Goal: Information Seeking & Learning: Learn about a topic

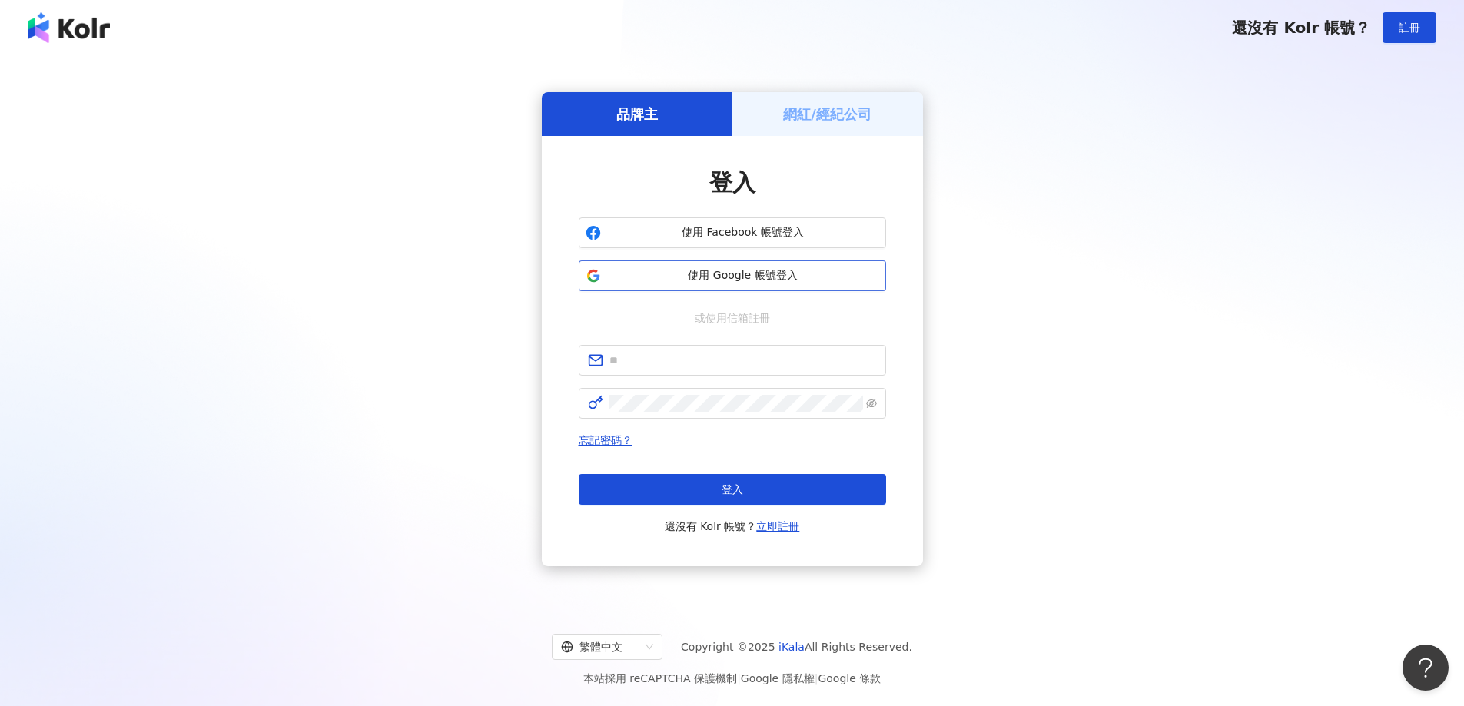
click at [751, 264] on button "使用 Google 帳號登入" at bounding box center [732, 275] width 307 height 31
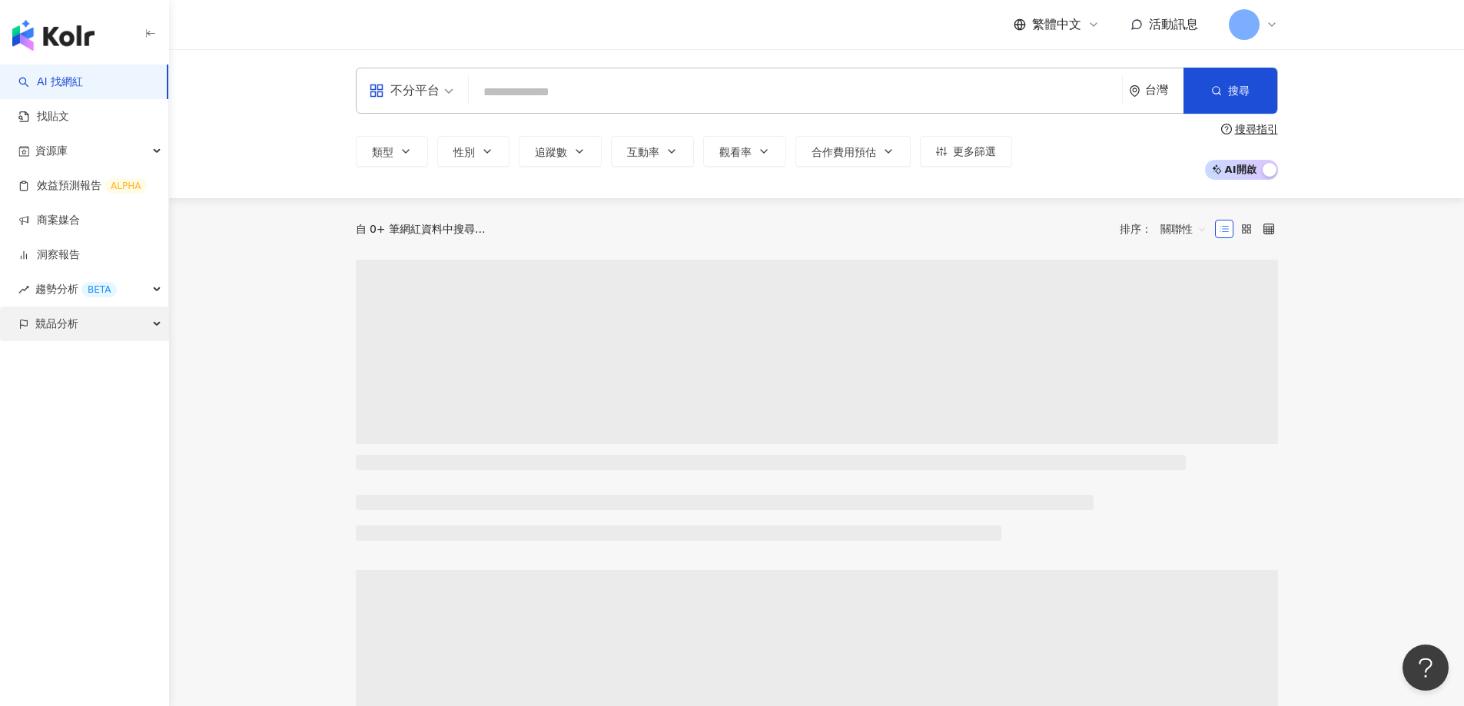
click at [48, 323] on span "競品分析" at bounding box center [56, 324] width 43 height 35
click at [53, 360] on link "品牌帳號分析" at bounding box center [69, 358] width 65 height 15
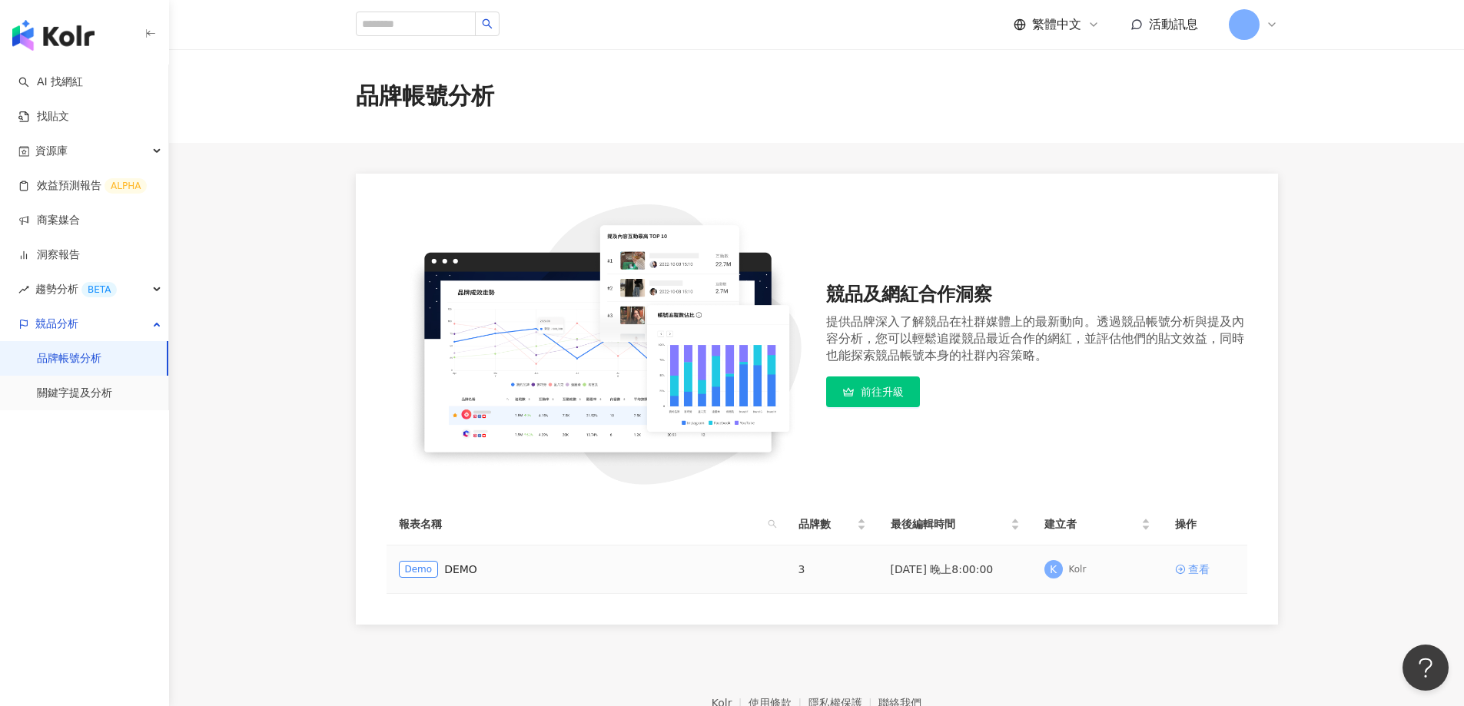
click at [1186, 566] on link "查看" at bounding box center [1205, 569] width 60 height 17
click at [874, 392] on span "前往升級" at bounding box center [882, 392] width 43 height 12
click at [1203, 573] on div "查看" at bounding box center [1199, 569] width 22 height 17
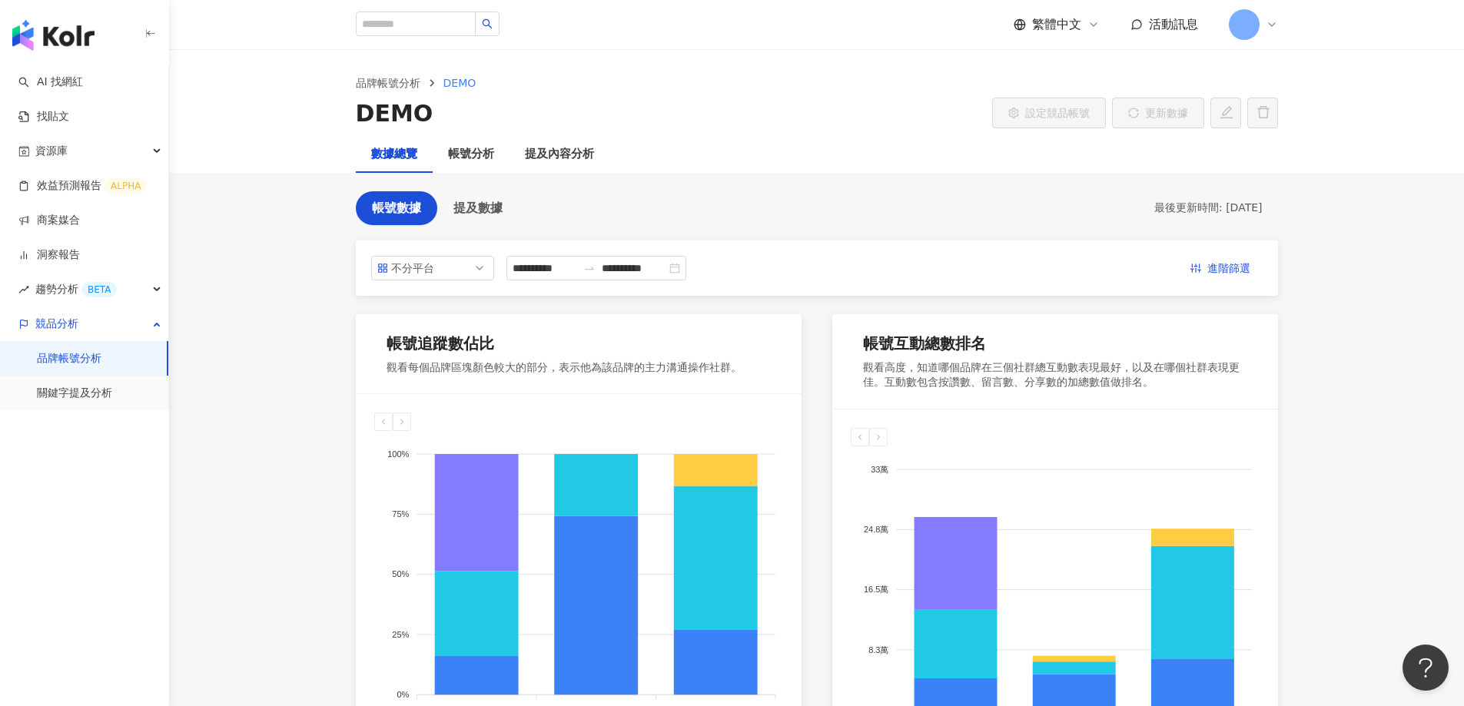
click at [254, 463] on main "**********" at bounding box center [816, 614] width 1295 height 1129
click at [473, 209] on span "提及數據" at bounding box center [477, 208] width 49 height 14
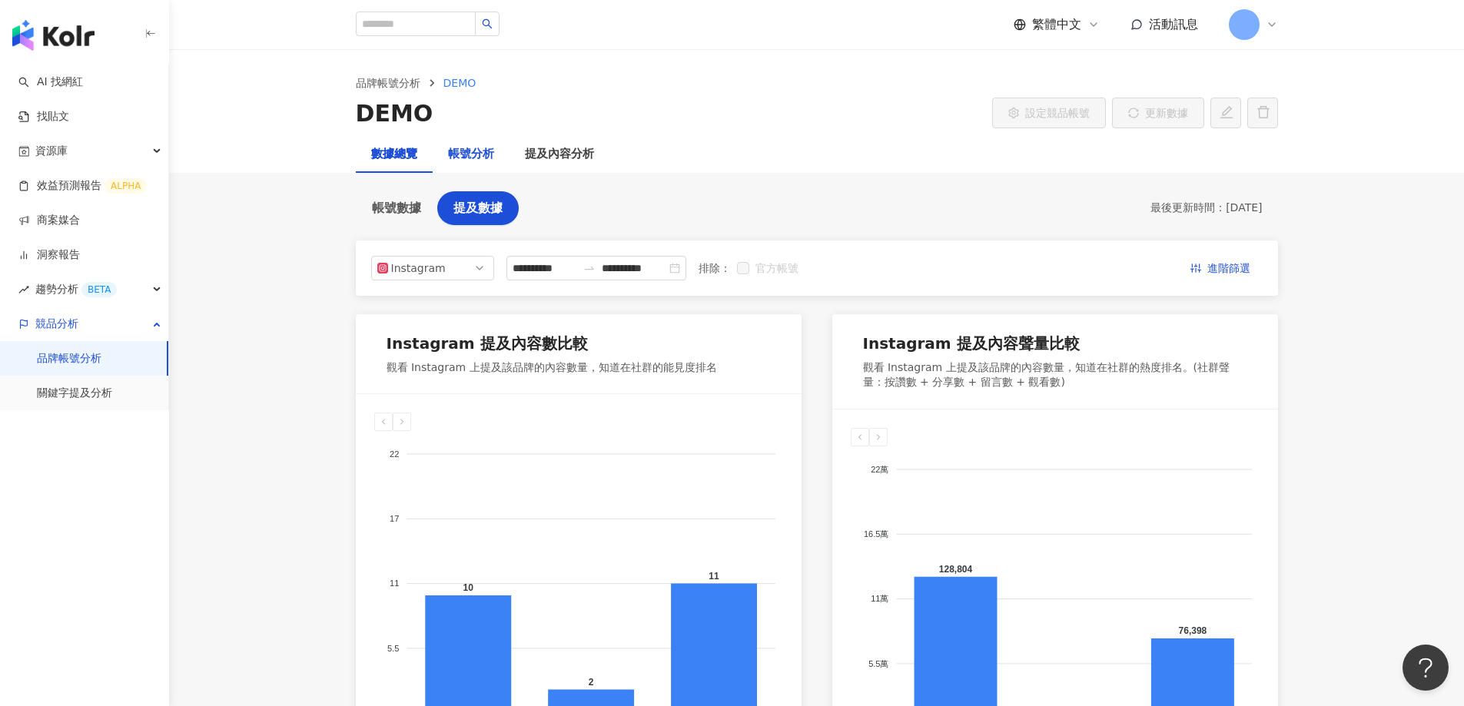
click at [476, 156] on div "帳號分析" at bounding box center [471, 154] width 46 height 18
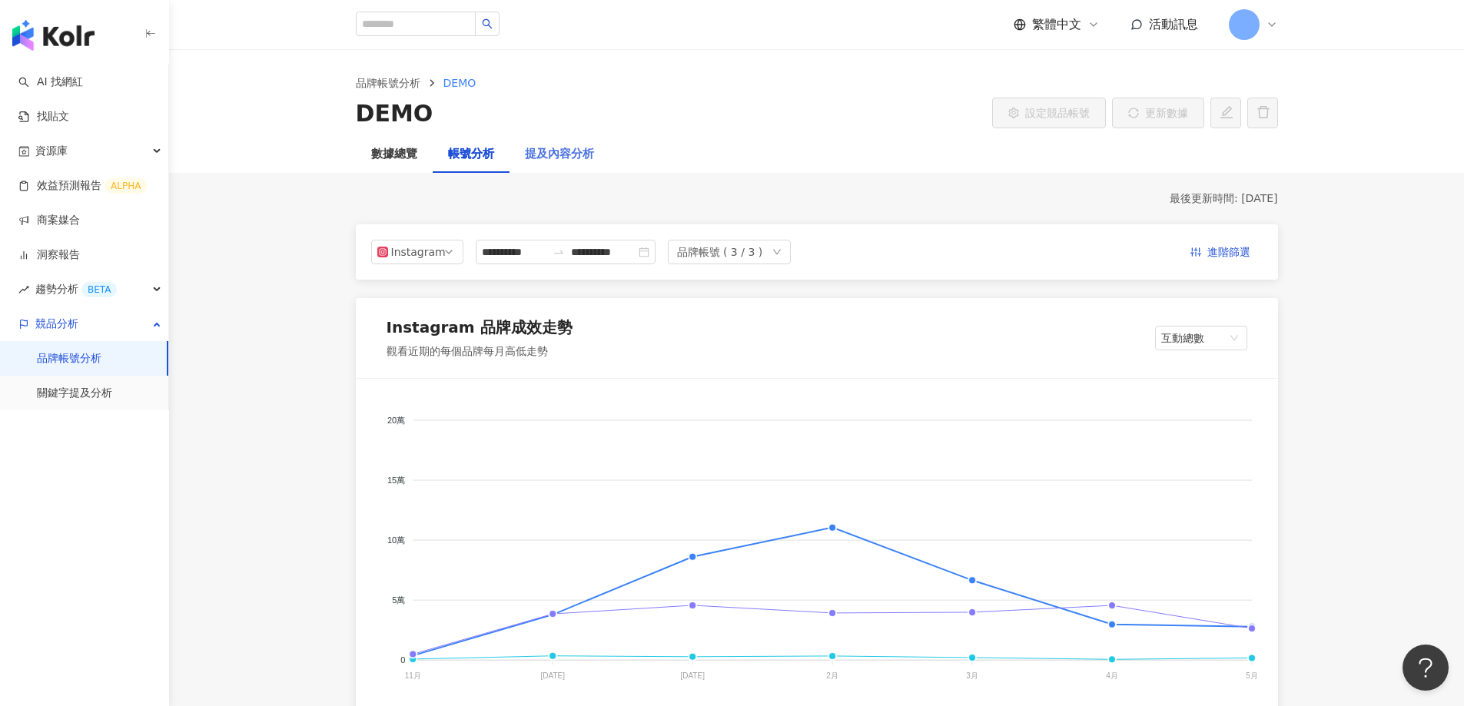
click at [567, 166] on div "提及內容分析" at bounding box center [559, 154] width 100 height 37
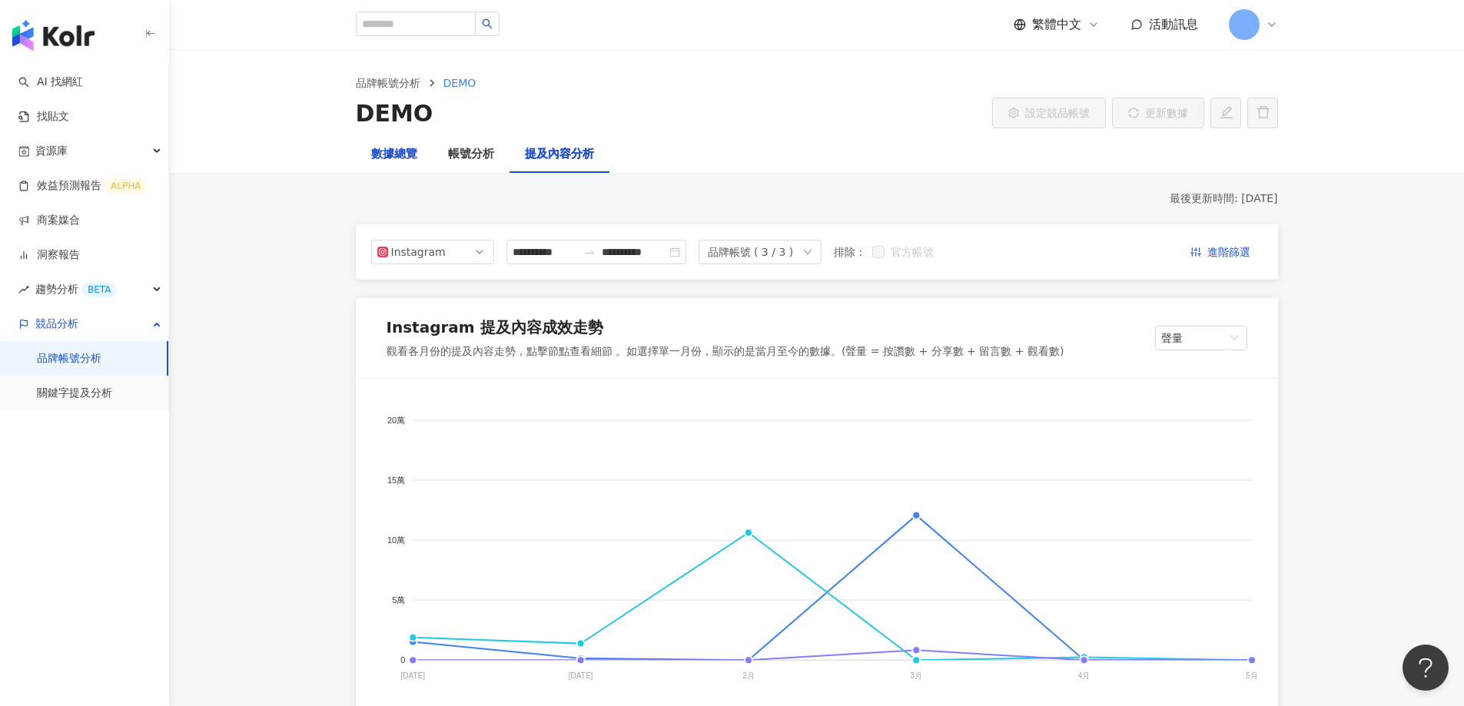
click at [396, 156] on div "數據總覽" at bounding box center [394, 154] width 46 height 18
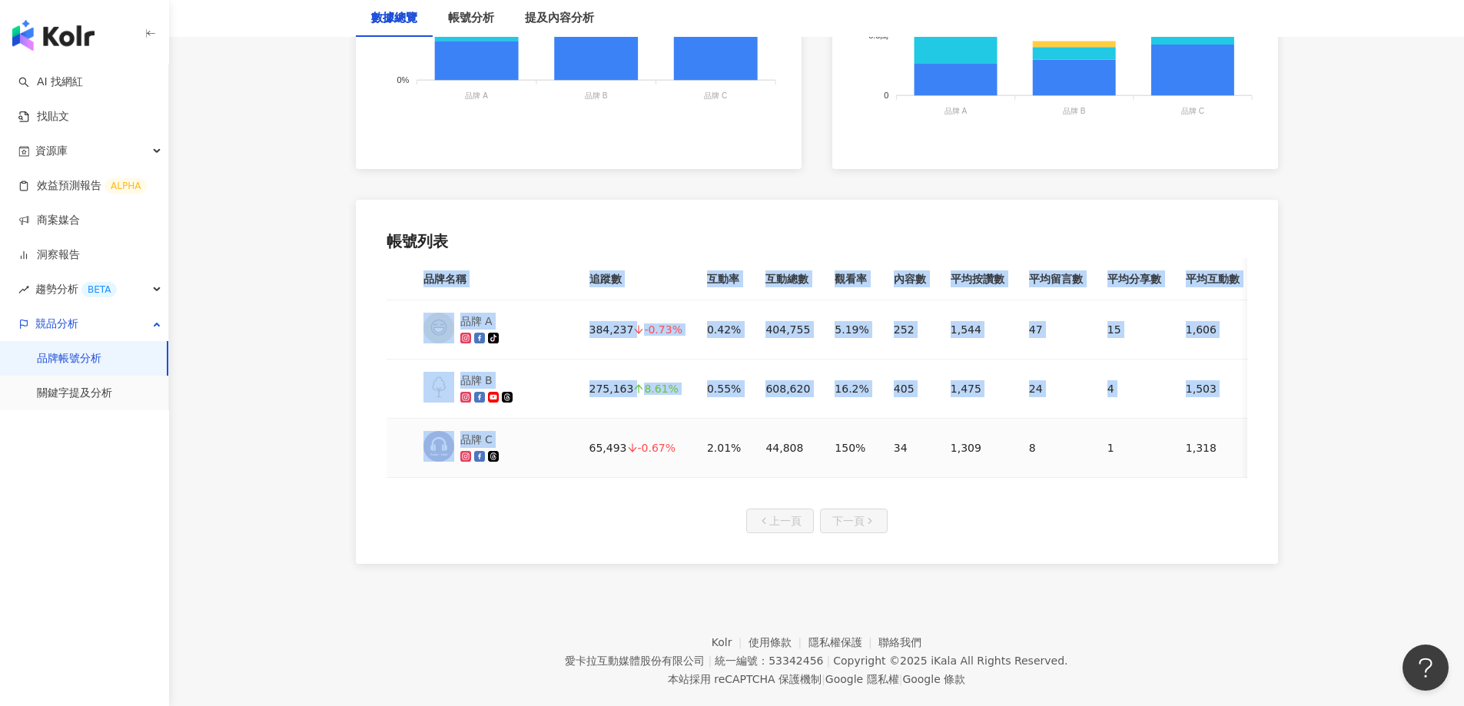
scroll to position [0, 9]
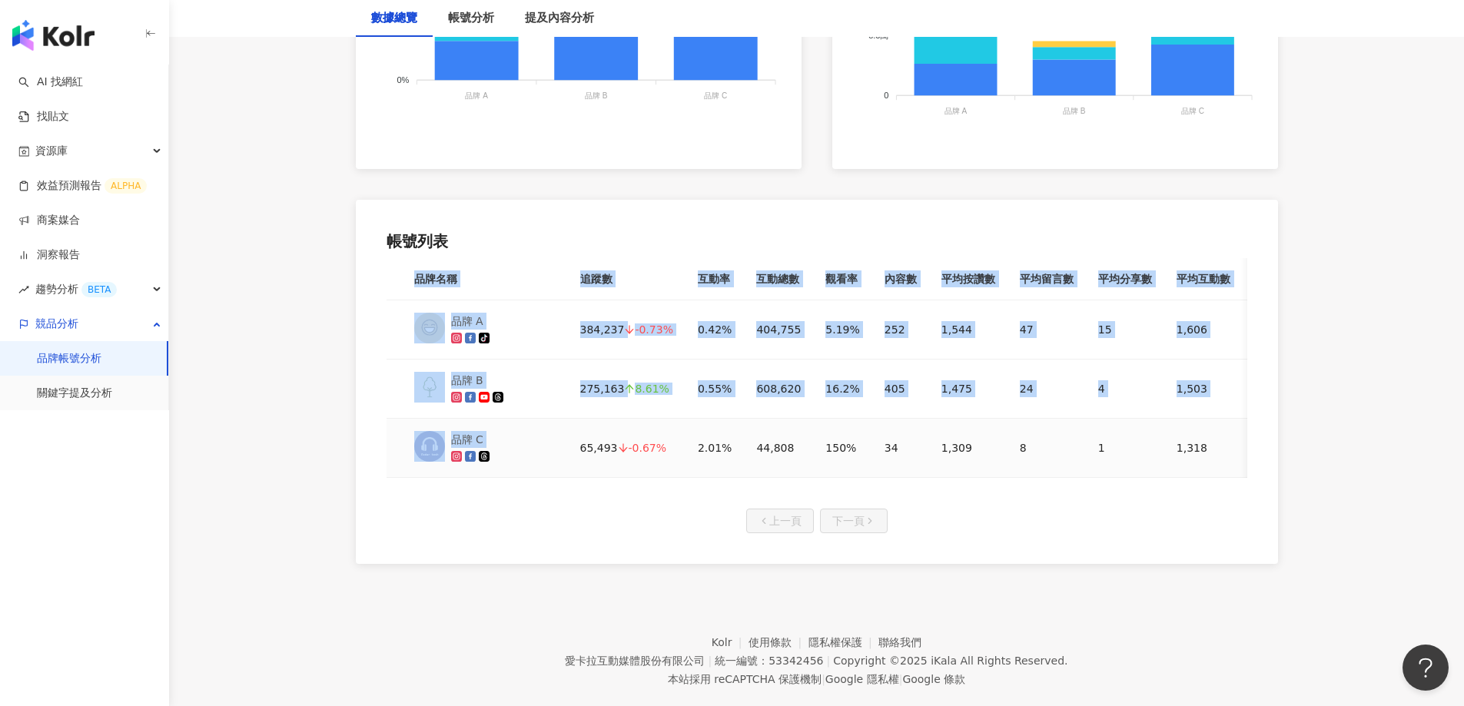
drag, startPoint x: 540, startPoint y: 478, endPoint x: 549, endPoint y: 483, distance: 10.0
click at [549, 478] on div "品牌名稱 追蹤數 互動率 互動總數 觀看率 內容數 平均按讚數 平均留言數 平均分享數 平均互動數 平均觀看數 品牌 A 384,237 -0.73% 0.4…" at bounding box center [816, 368] width 861 height 220
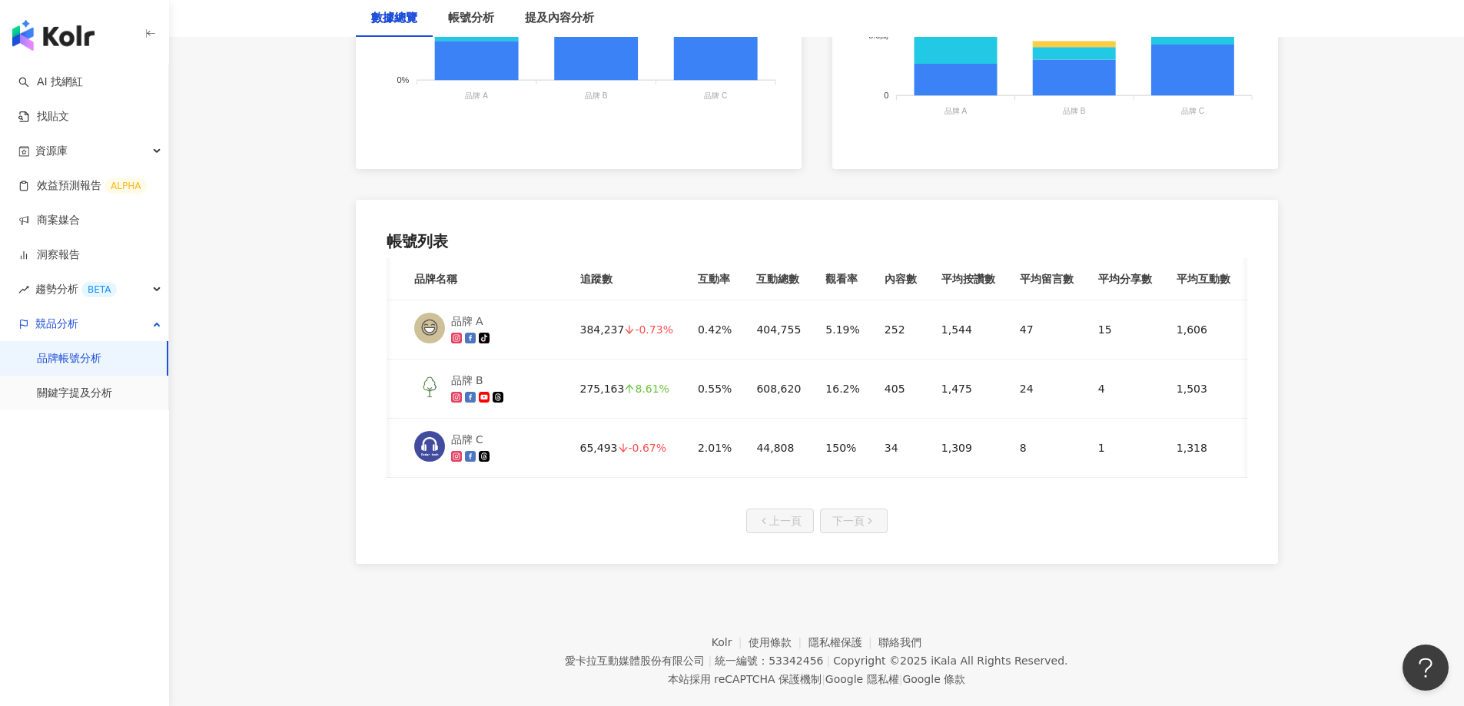
click at [534, 520] on div "帳號列表 品牌名稱 追蹤數 互動率 互動總數 觀看率 內容數 平均按讚數 平均留言數 平均分享數 平均互動數 平均觀看數 品牌 A 384,237 -0.73…" at bounding box center [817, 382] width 922 height 364
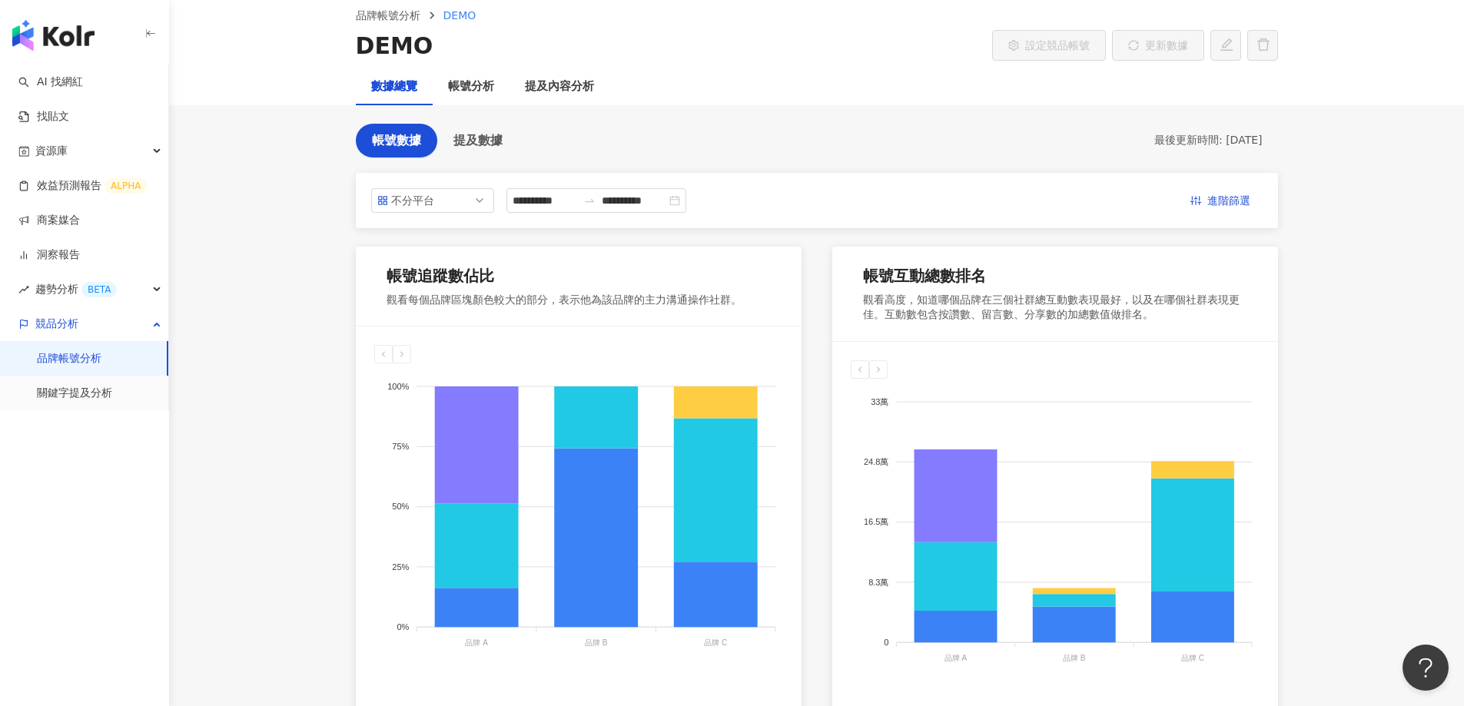
scroll to position [0, 0]
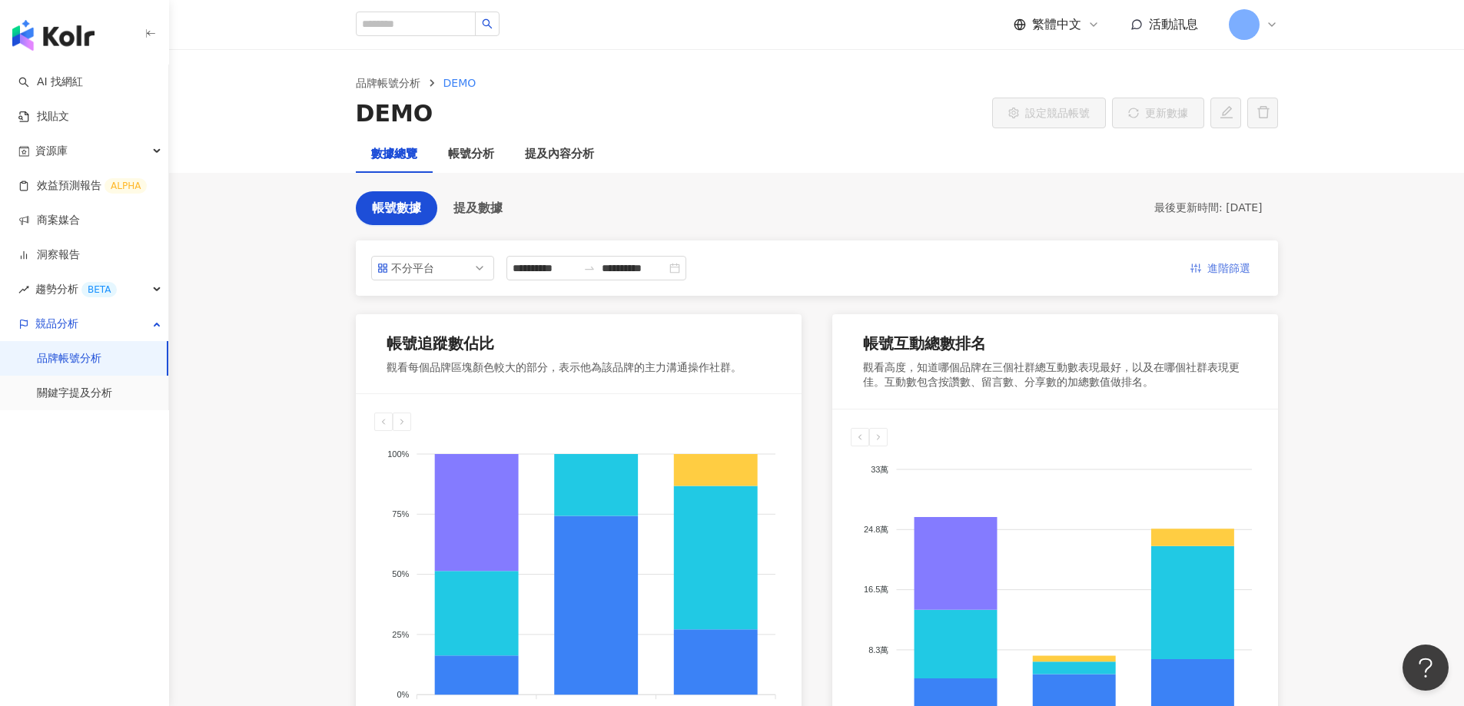
click at [1232, 268] on span "進階篩選" at bounding box center [1228, 269] width 43 height 25
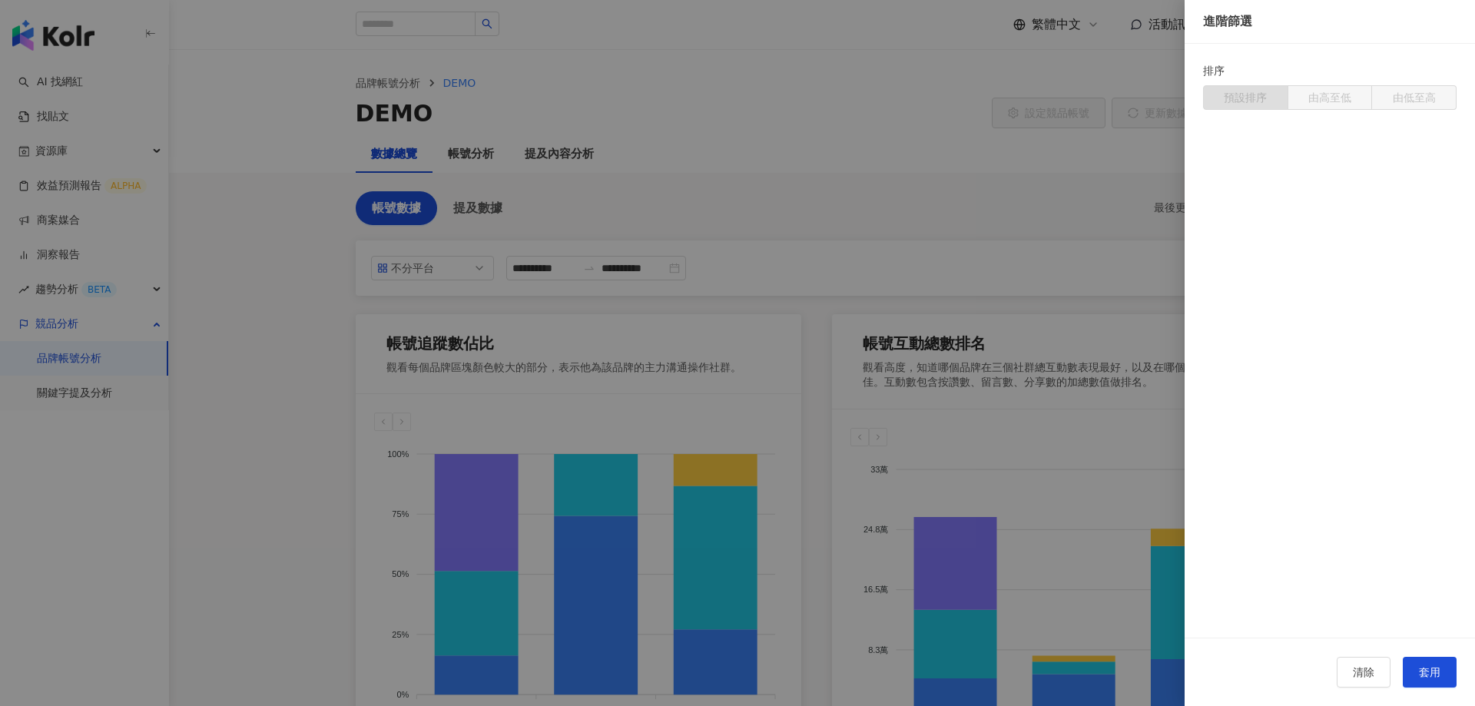
drag, startPoint x: 826, startPoint y: 138, endPoint x: 799, endPoint y: 140, distance: 27.0
click at [824, 140] on div at bounding box center [737, 353] width 1475 height 706
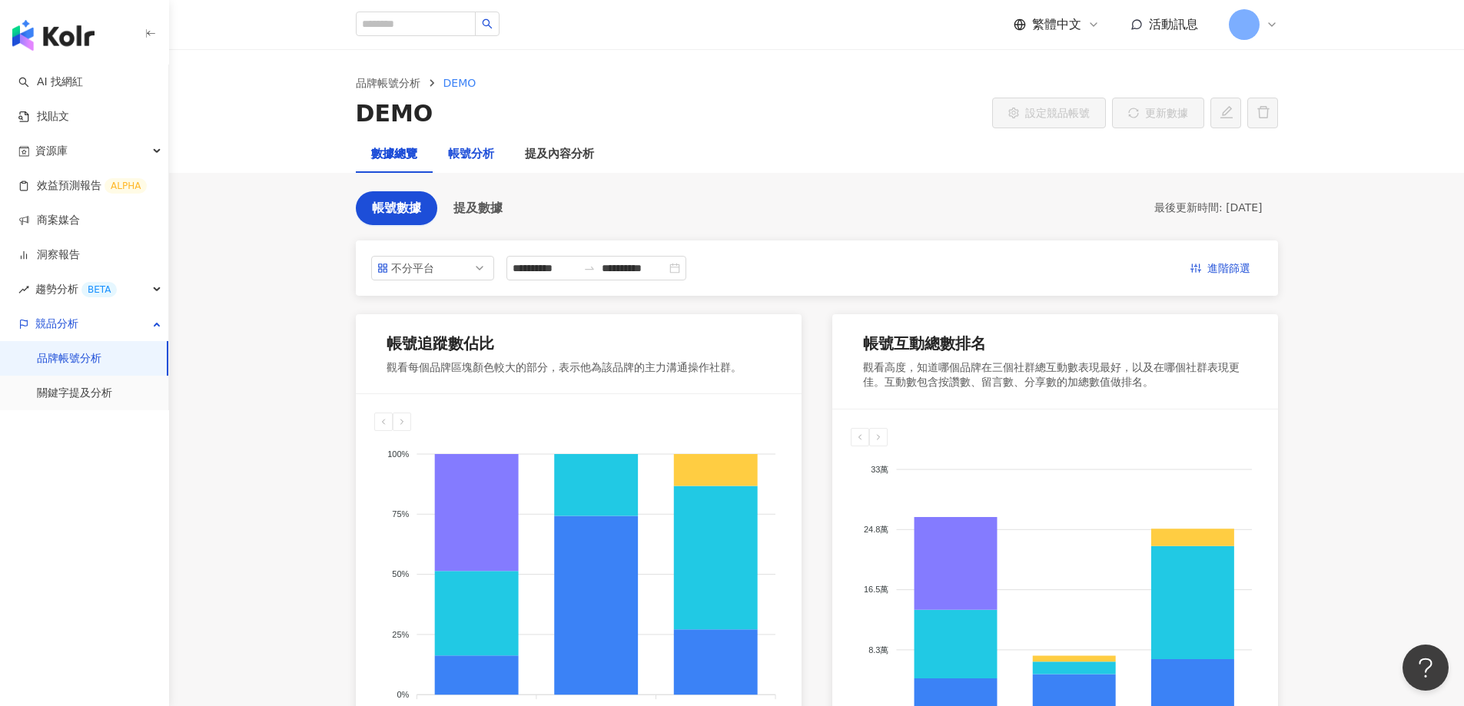
click at [481, 158] on div "帳號分析" at bounding box center [471, 154] width 46 height 18
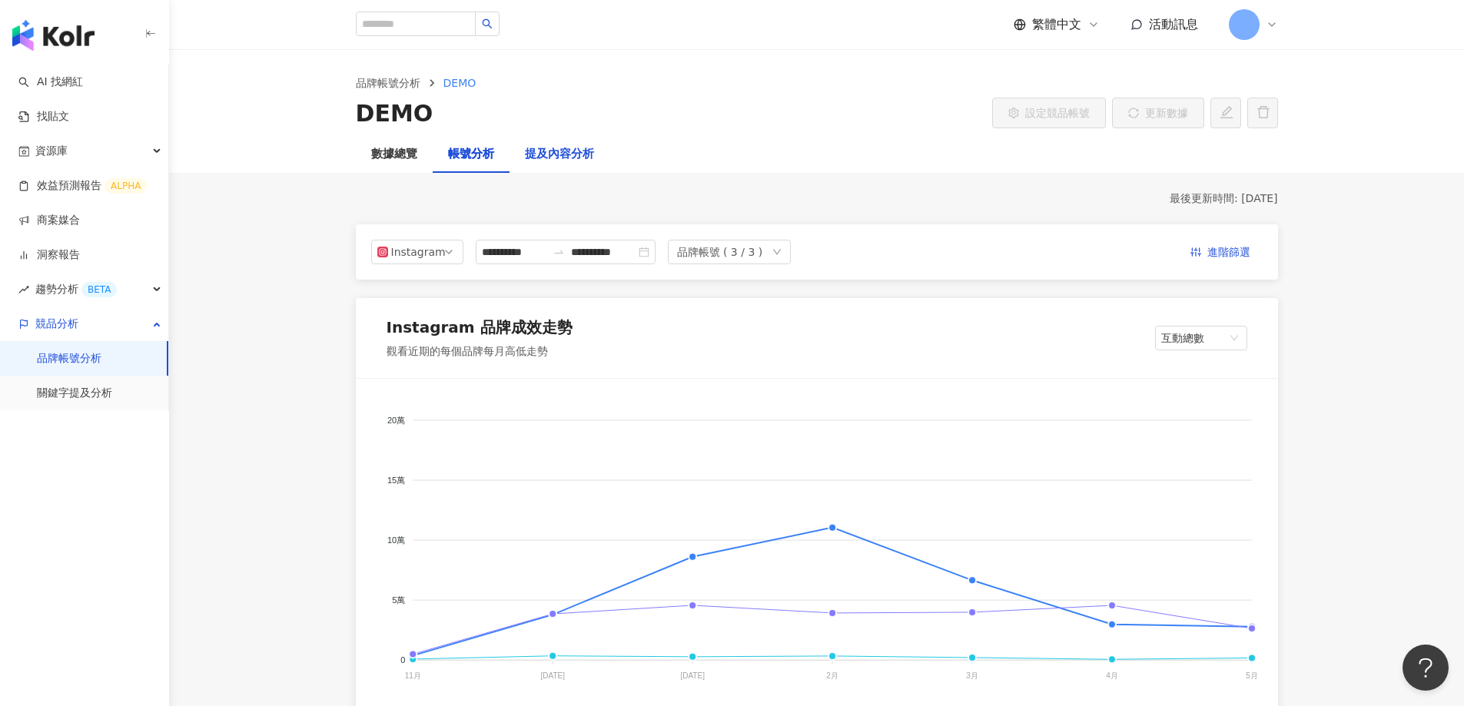
click at [549, 153] on div "提及內容分析" at bounding box center [559, 154] width 69 height 18
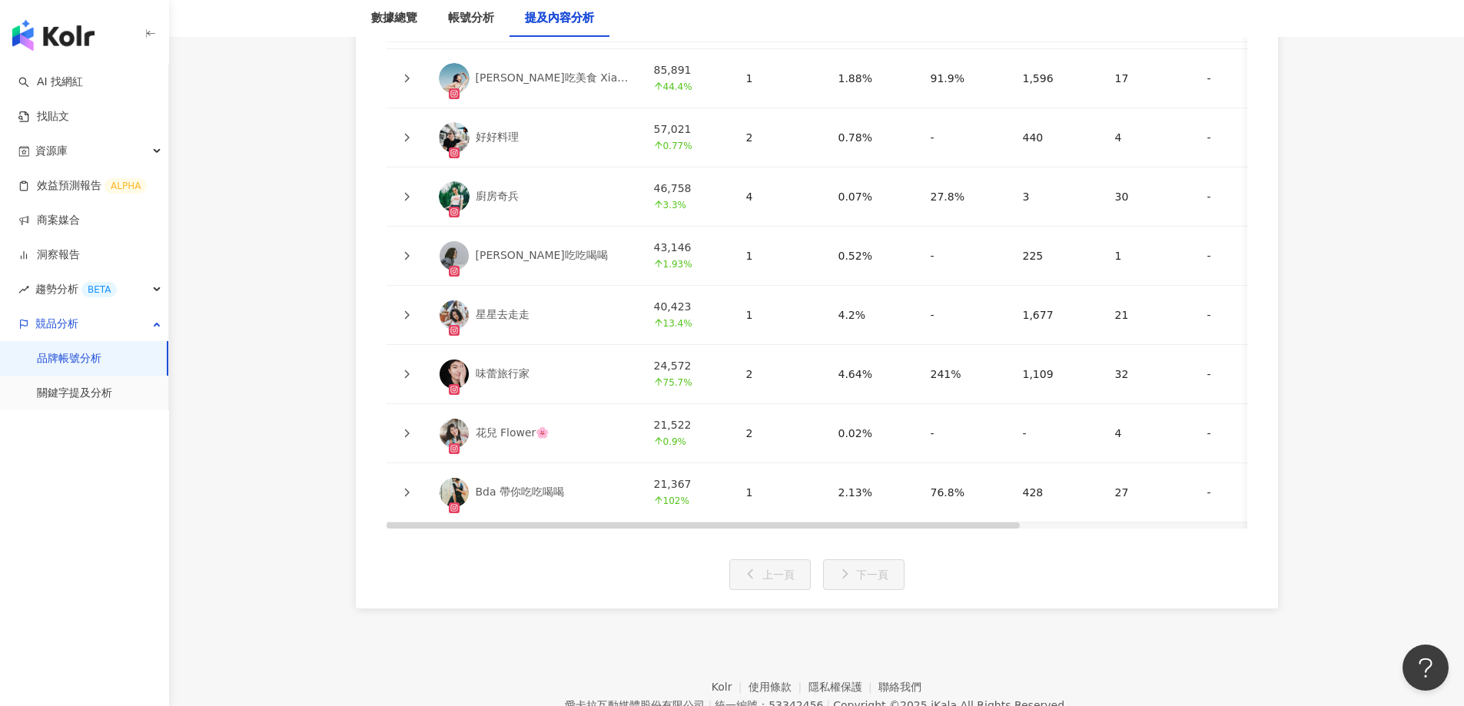
scroll to position [3779, 0]
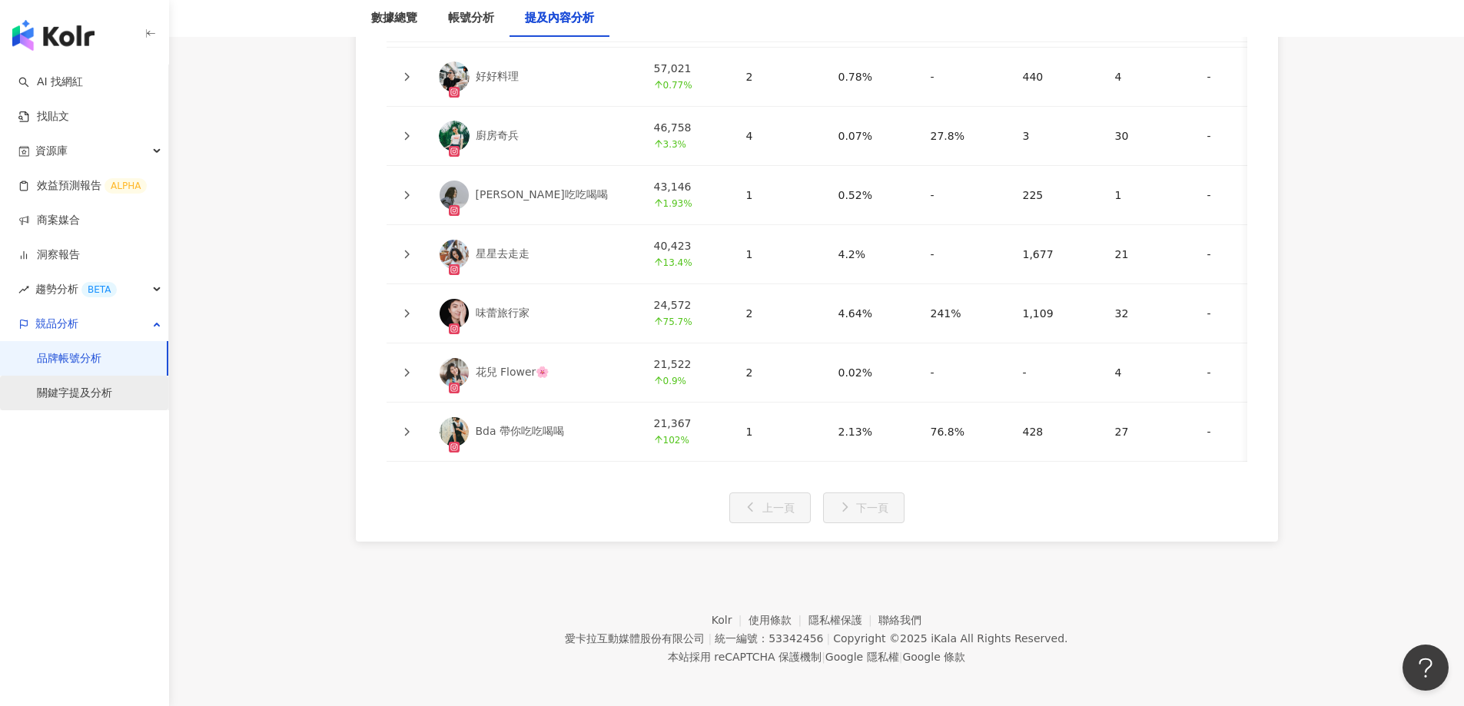
click at [67, 399] on link "關鍵字提及分析" at bounding box center [74, 393] width 75 height 15
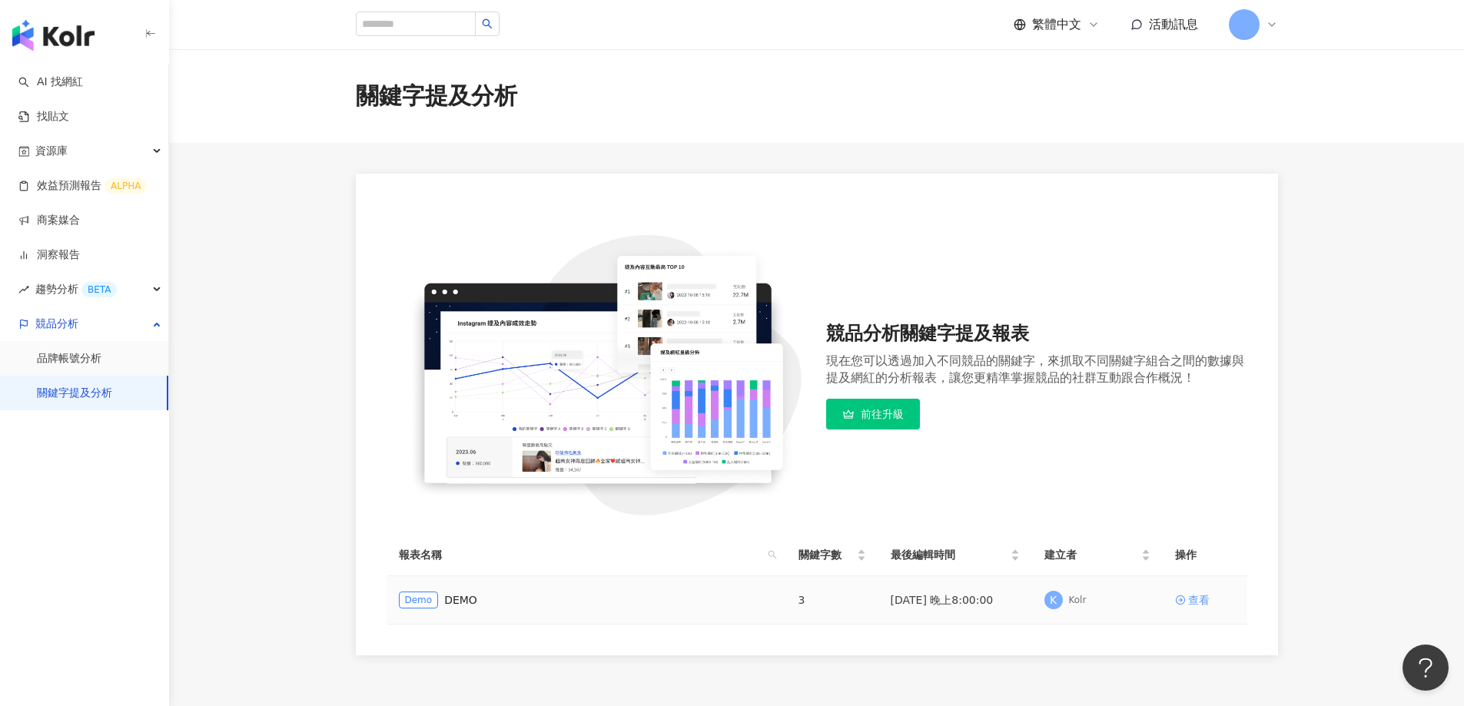
click at [1197, 602] on div "查看" at bounding box center [1199, 600] width 22 height 17
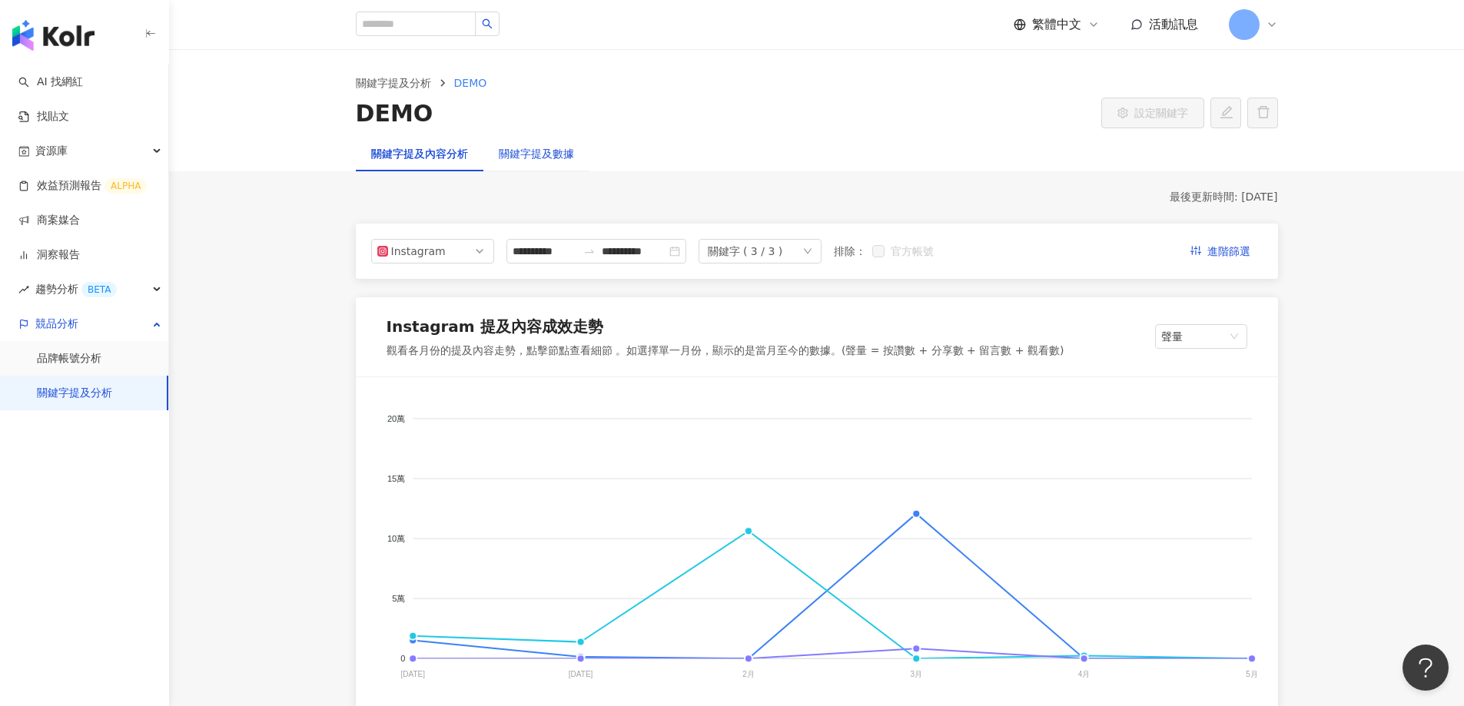
click at [532, 156] on div "關鍵字提及數據" at bounding box center [536, 153] width 75 height 17
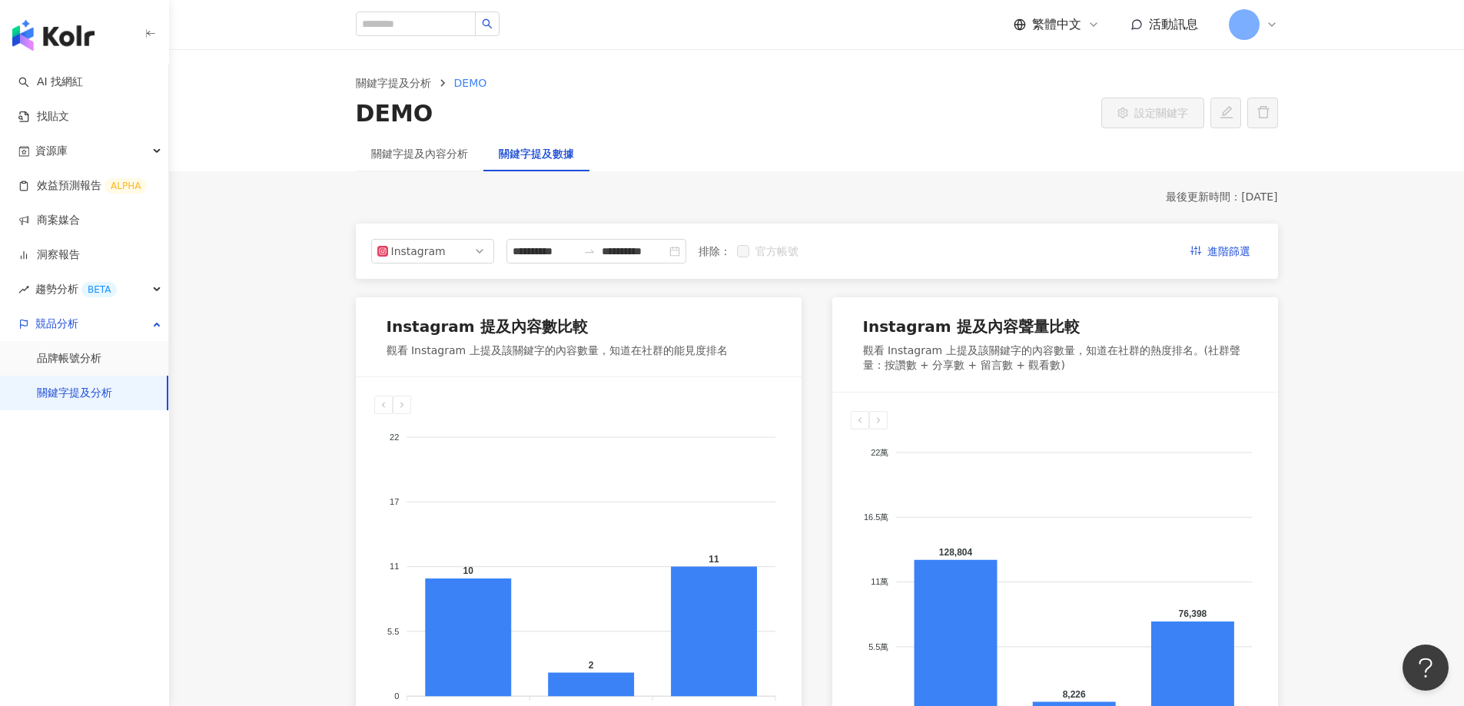
click at [432, 144] on div "關鍵字提及內容分析" at bounding box center [420, 153] width 128 height 35
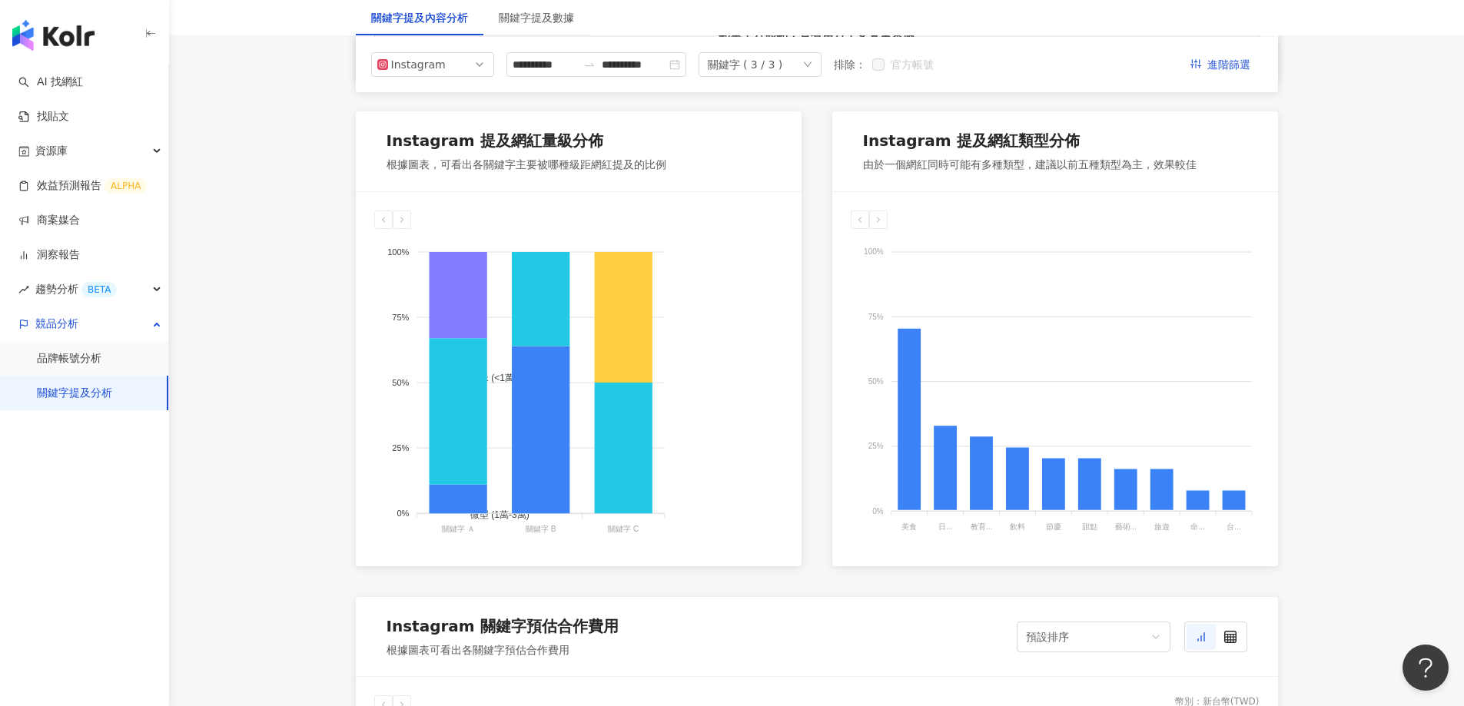
scroll to position [560, 0]
